Goal: Transaction & Acquisition: Subscribe to service/newsletter

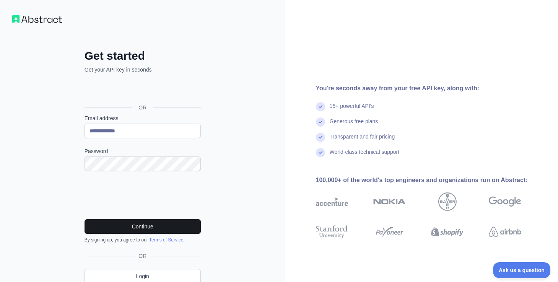
click at [154, 223] on button "Continue" at bounding box center [143, 226] width 116 height 15
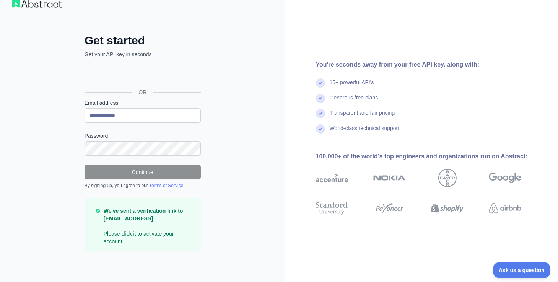
scroll to position [15, 0]
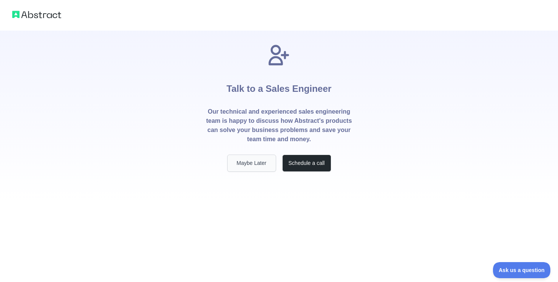
click at [258, 161] on button "Maybe Later" at bounding box center [251, 162] width 49 height 17
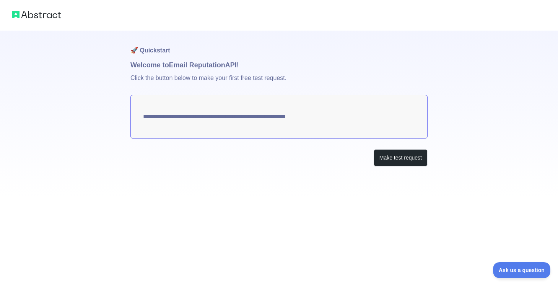
drag, startPoint x: 329, startPoint y: 118, endPoint x: 209, endPoint y: 128, distance: 120.1
click at [209, 128] on textarea "**********" at bounding box center [278, 117] width 297 height 44
click at [393, 157] on button "Make test request" at bounding box center [401, 157] width 54 height 17
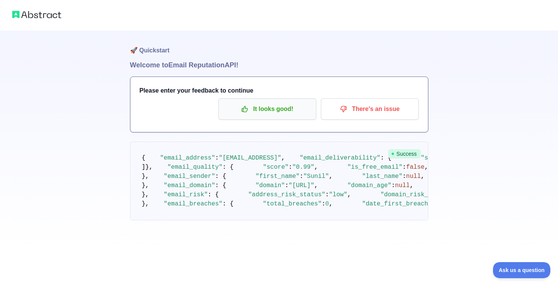
click at [276, 113] on p "It looks good!" at bounding box center [267, 108] width 86 height 13
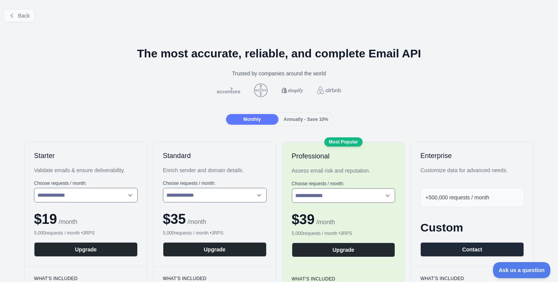
click at [13, 13] on icon at bounding box center [12, 16] width 6 height 6
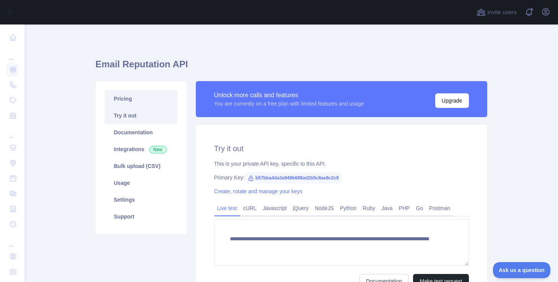
click at [136, 102] on link "Pricing" at bounding box center [141, 98] width 73 height 17
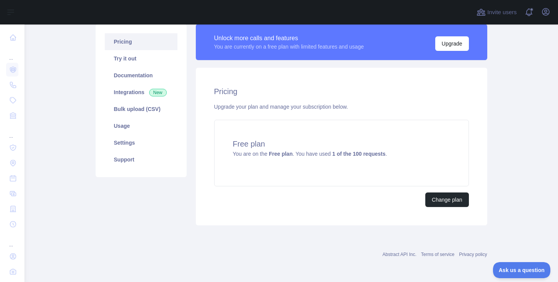
scroll to position [57, 0]
click at [257, 147] on h4 "Free plan" at bounding box center [341, 143] width 217 height 11
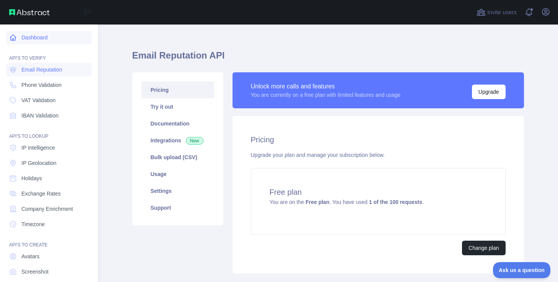
click at [17, 37] on link "Dashboard" at bounding box center [49, 38] width 86 height 14
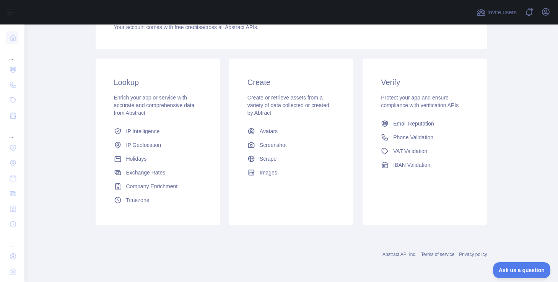
scroll to position [99, 0]
click at [414, 124] on span "Email Reputation" at bounding box center [413, 124] width 41 height 8
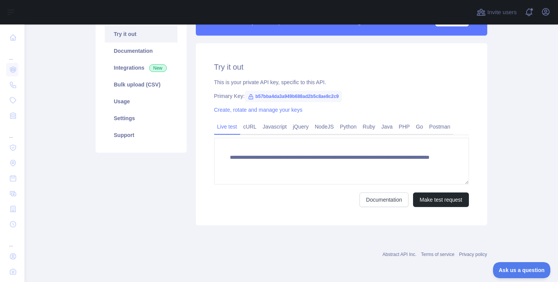
scroll to position [9, 0]
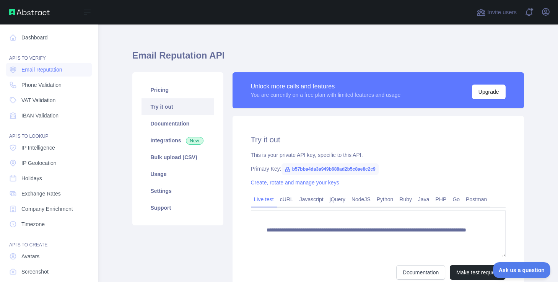
click at [24, 12] on img at bounding box center [29, 12] width 41 height 6
click at [13, 12] on img at bounding box center [29, 12] width 41 height 6
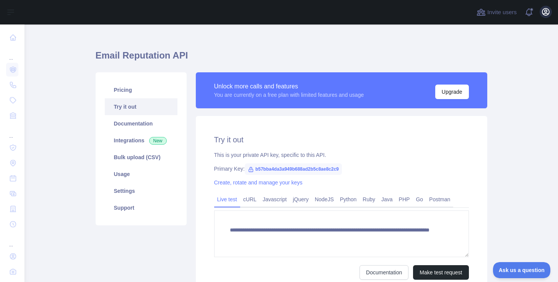
click at [547, 12] on icon "button" at bounding box center [545, 11] width 9 height 9
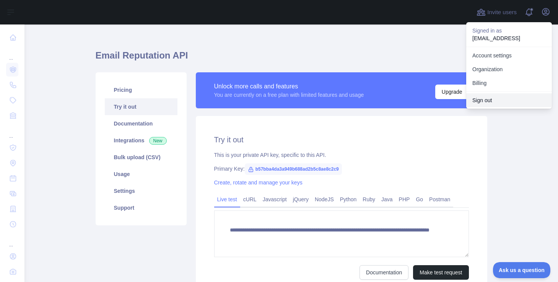
click at [477, 98] on button "Sign out" at bounding box center [509, 100] width 86 height 14
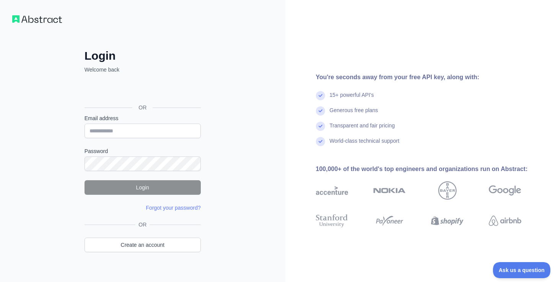
click at [43, 21] on img at bounding box center [37, 19] width 50 height 8
click at [17, 20] on img at bounding box center [37, 19] width 50 height 8
